Goal: Task Accomplishment & Management: Manage account settings

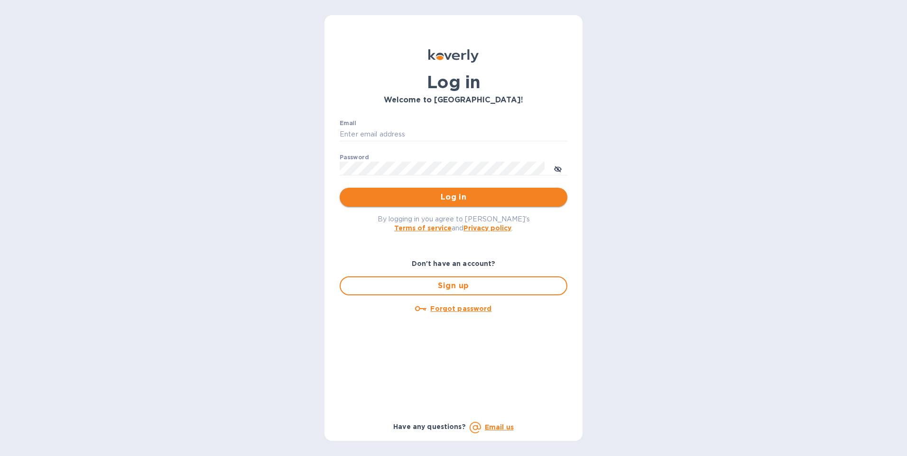
type input "[PERSON_NAME][EMAIL_ADDRESS][DOMAIN_NAME]"
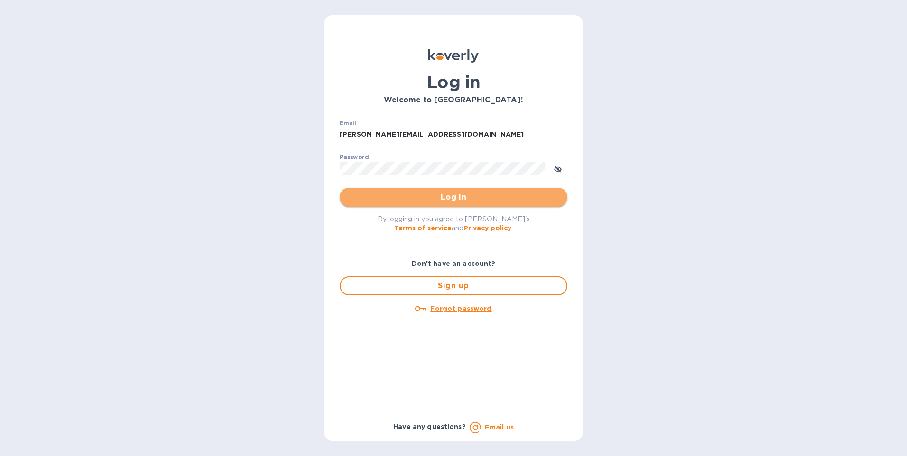
click at [465, 196] on span "Log in" at bounding box center [453, 197] width 212 height 11
